Goal: Check status

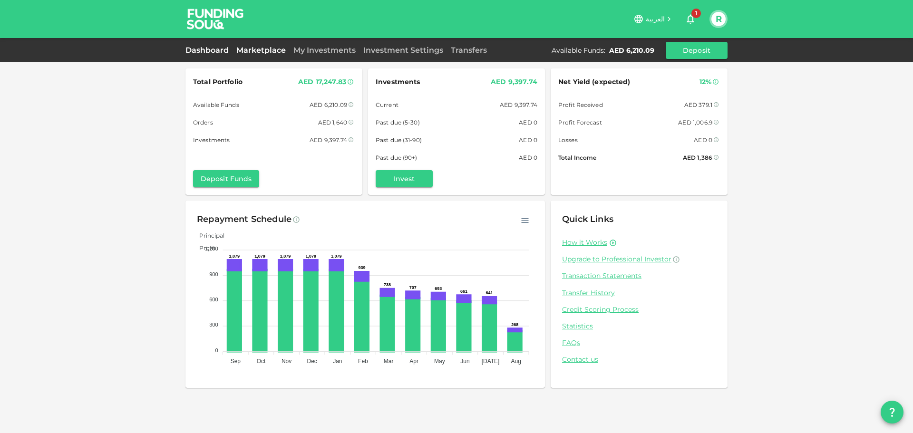
click at [254, 53] on link "Marketplace" at bounding box center [261, 50] width 57 height 9
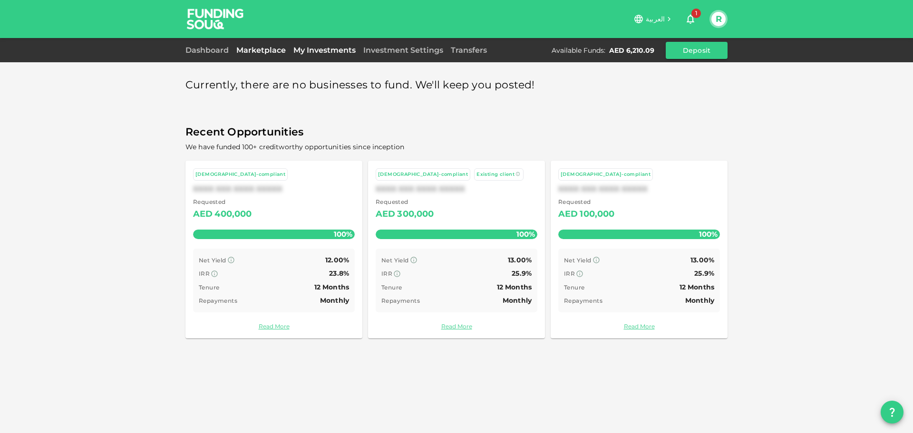
click at [321, 49] on link "My Investments" at bounding box center [325, 50] width 70 height 9
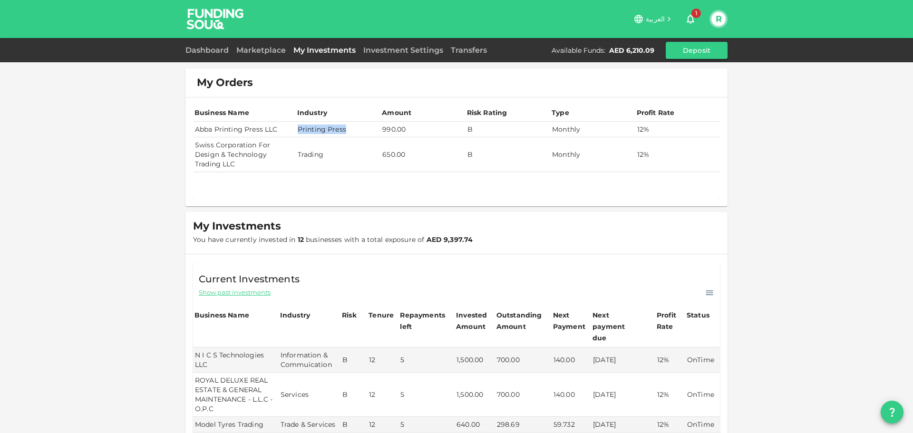
drag, startPoint x: 296, startPoint y: 129, endPoint x: 342, endPoint y: 128, distance: 45.7
click at [342, 128] on td "Printing Press" at bounding box center [338, 130] width 85 height 16
click at [326, 130] on td "Printing Press" at bounding box center [338, 130] width 85 height 16
drag, startPoint x: 296, startPoint y: 128, endPoint x: 327, endPoint y: 128, distance: 30.4
click at [327, 128] on td "Printing Press" at bounding box center [338, 130] width 85 height 16
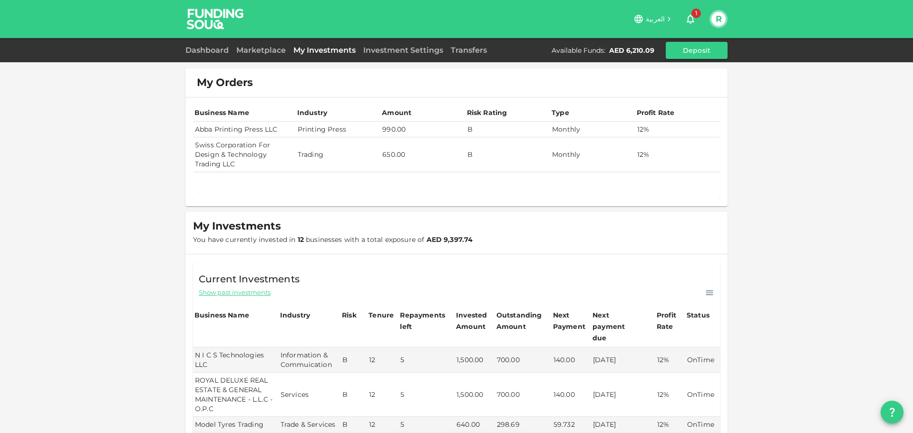
click at [341, 129] on td "Printing Press" at bounding box center [338, 130] width 85 height 16
click at [243, 48] on link "Marketplace" at bounding box center [261, 50] width 57 height 9
